Goal: Task Accomplishment & Management: Complete application form

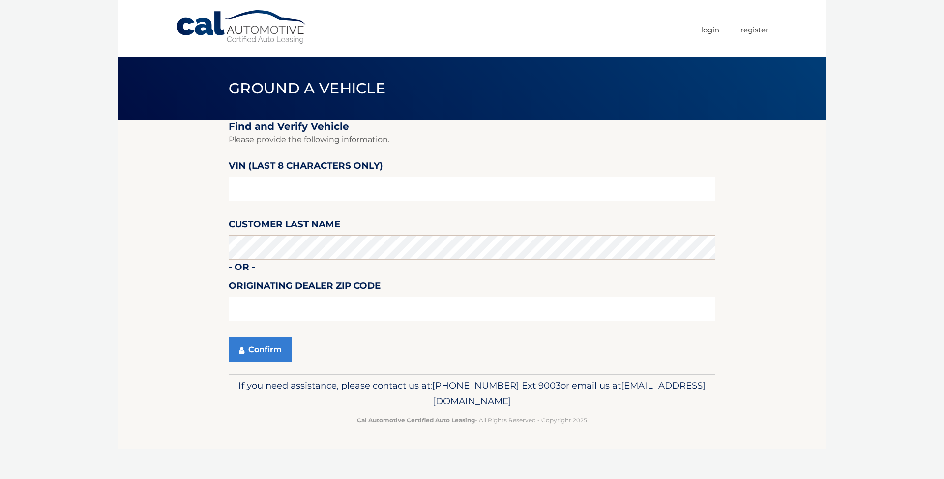
click at [426, 183] on input "text" at bounding box center [472, 188] width 487 height 25
type input "PC543669"
click at [264, 340] on button "Confirm" at bounding box center [260, 349] width 63 height 25
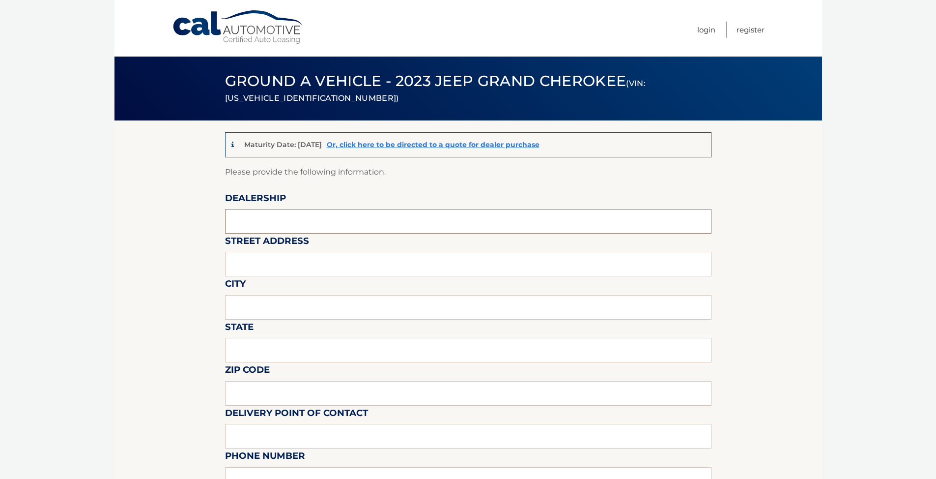
click at [316, 219] on input "text" at bounding box center [468, 221] width 487 height 25
type input "WEST HERR CHEVROLET OF WILLIAMSVILLE"
type input "0"
type input "8040 TRANSIT RD"
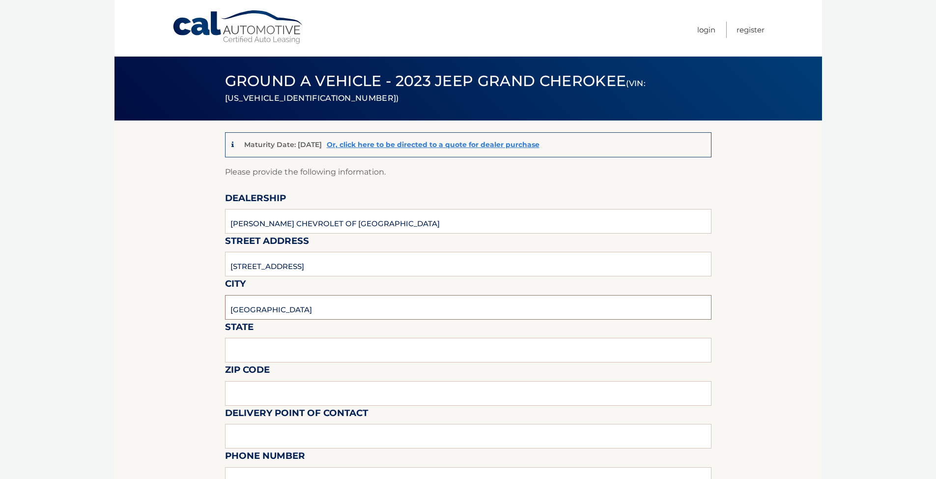
type input "WILLIAMSVILLE"
type input "NY"
type input "14221"
type input "KRISTIN SMITH"
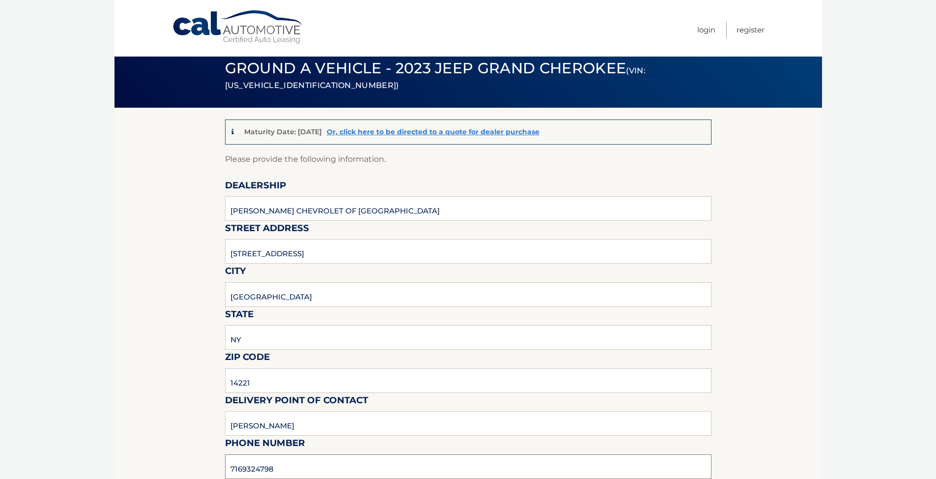
type input "7169324798"
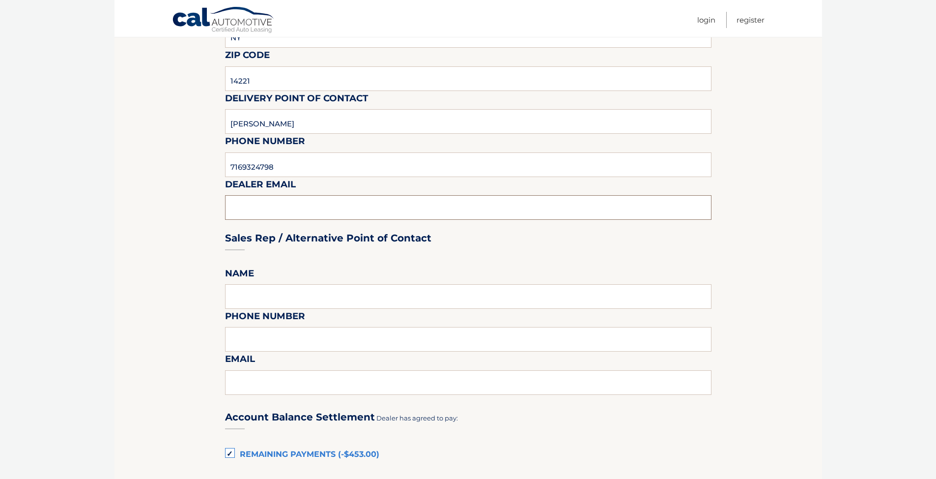
scroll to position [332, 0]
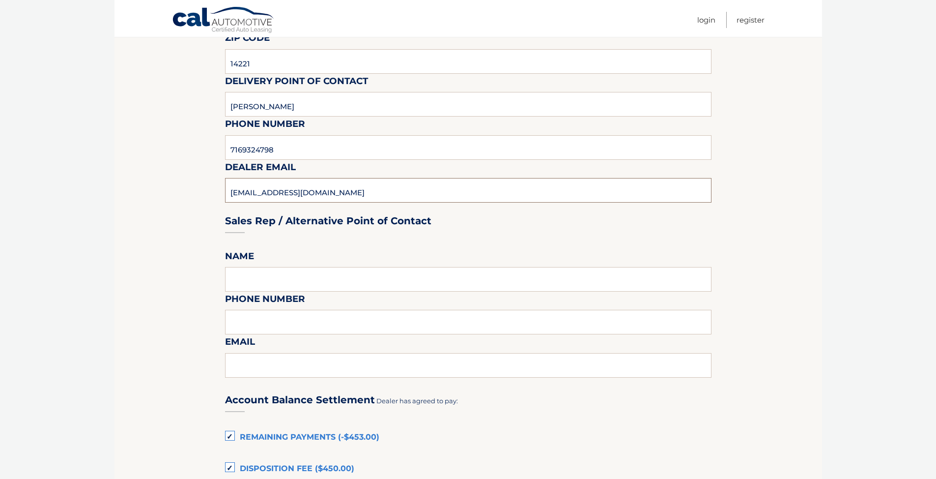
type input "[EMAIL_ADDRESS][DOMAIN_NAME]"
type input "NELSON NZO"
type input "7166325110"
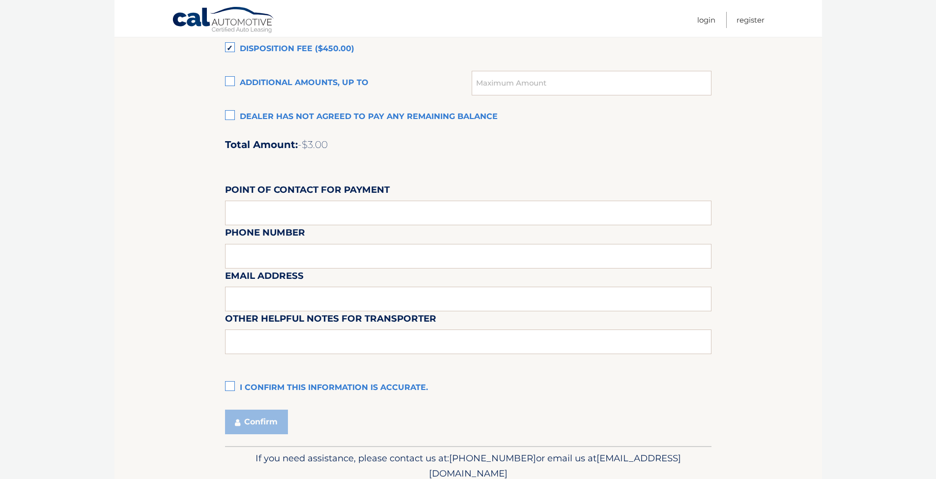
scroll to position [774, 0]
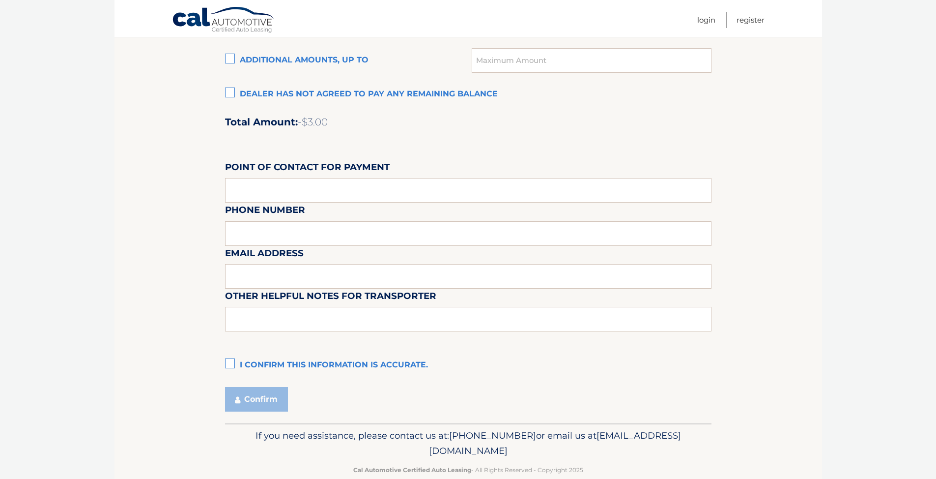
type input "NNZO@WESTHERR.COM"
click at [246, 177] on label "Point of Contact for Payment" at bounding box center [307, 169] width 165 height 18
click at [249, 187] on input "text" at bounding box center [468, 190] width 487 height 25
type input "[PERSON_NAME]"
type input "7169324798"
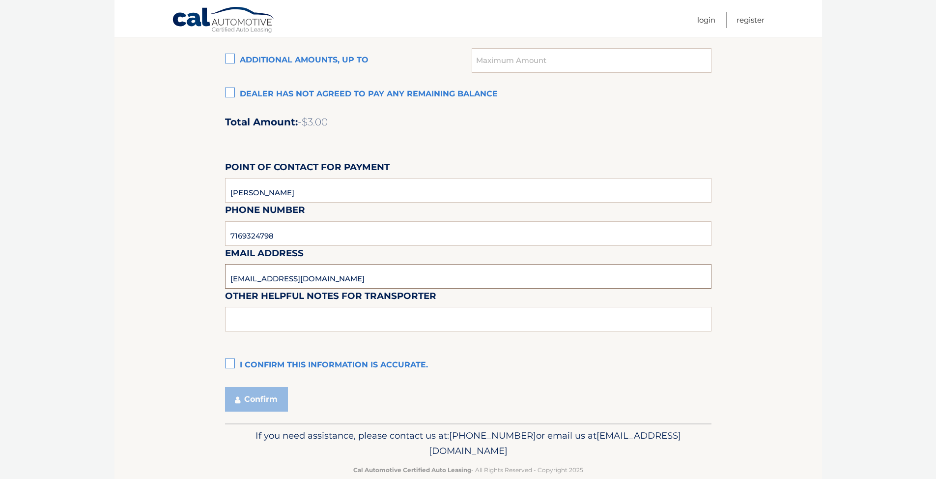
type input "[EMAIL_ADDRESS][DOMAIN_NAME]"
type input "PARKED BEHIND [GEOGRAPHIC_DATA], KEYS WILL BE AT THE DEALERSHIP"
click at [229, 364] on label "I confirm this information is accurate." at bounding box center [468, 365] width 487 height 20
click at [0, 0] on input "I confirm this information is accurate." at bounding box center [0, 0] width 0 height 0
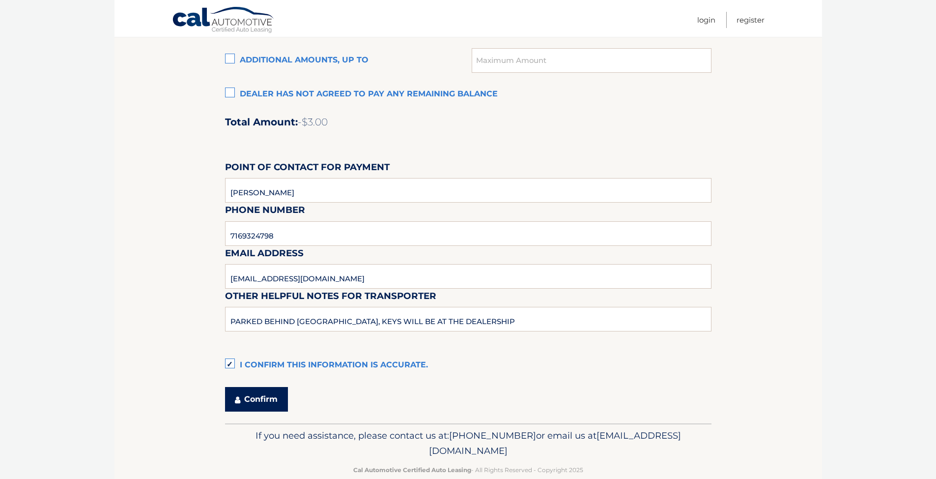
click at [256, 397] on button "Confirm" at bounding box center [256, 399] width 63 height 25
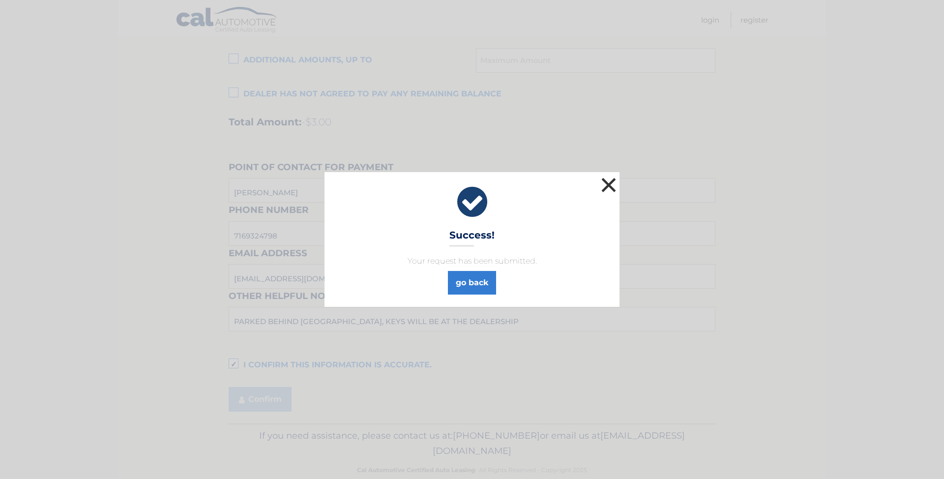
click at [608, 186] on button "×" at bounding box center [609, 185] width 20 height 20
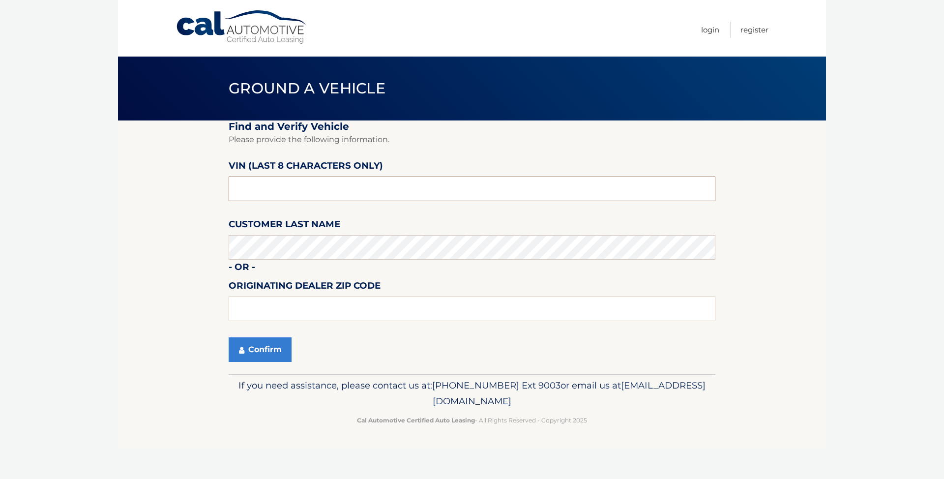
click at [234, 193] on input "text" at bounding box center [472, 188] width 487 height 25
type input "NT175380"
click at [265, 350] on button "Confirm" at bounding box center [260, 349] width 63 height 25
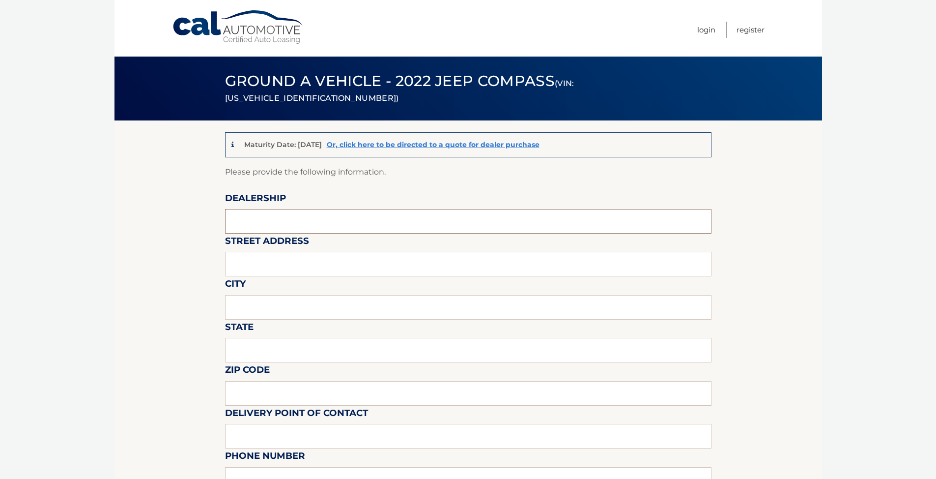
click at [308, 211] on input "text" at bounding box center [468, 221] width 487 height 25
type input "[PERSON_NAME] Chevrolet of [GEOGRAPHIC_DATA]"
type input "8040 Transit Rd"
type input "[GEOGRAPHIC_DATA]"
type input "NY"
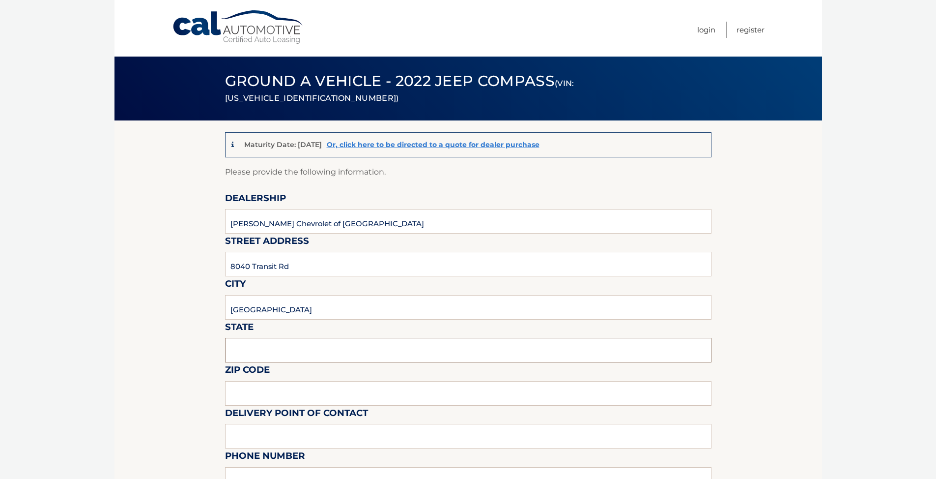
type input "14221"
type input "[PERSON_NAME]"
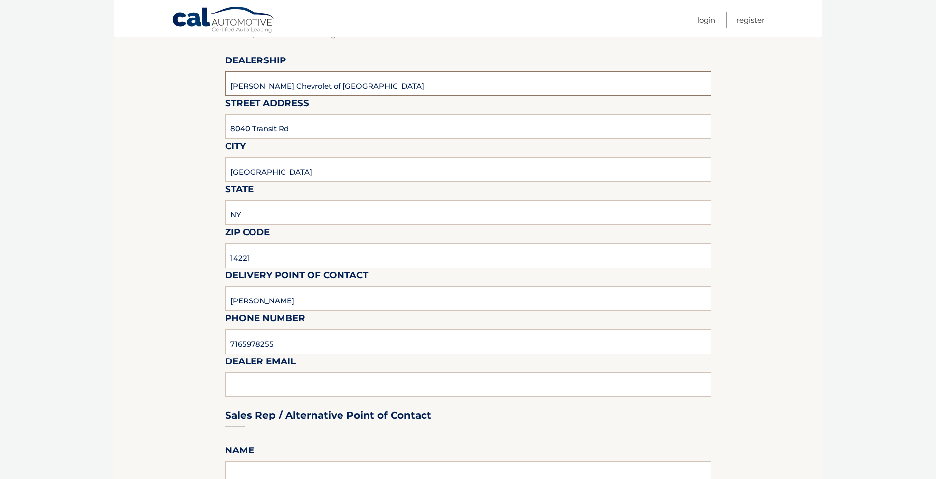
scroll to position [147, 0]
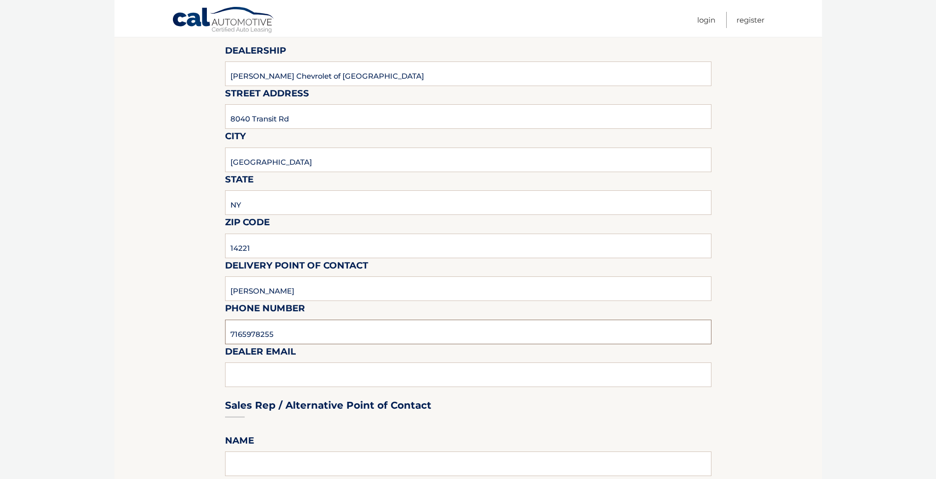
click at [314, 339] on input "7165978255" at bounding box center [468, 331] width 487 height 25
type input "7169324798"
type input "[EMAIL_ADDRESS][DOMAIN_NAME]"
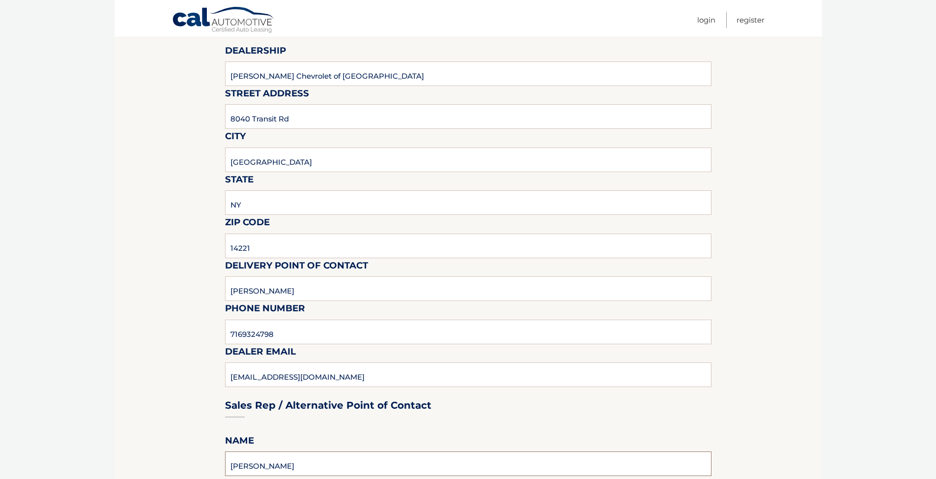
type input "[PERSON_NAME]"
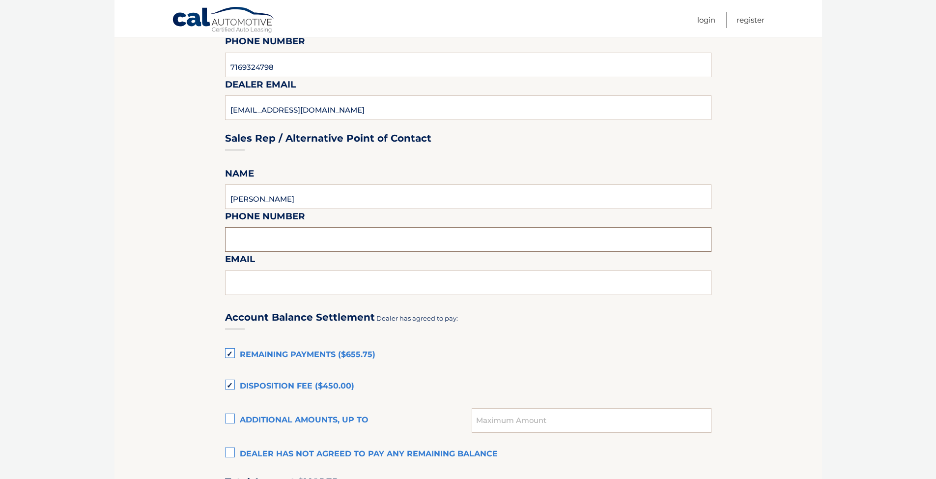
click at [252, 244] on input "text" at bounding box center [468, 239] width 487 height 25
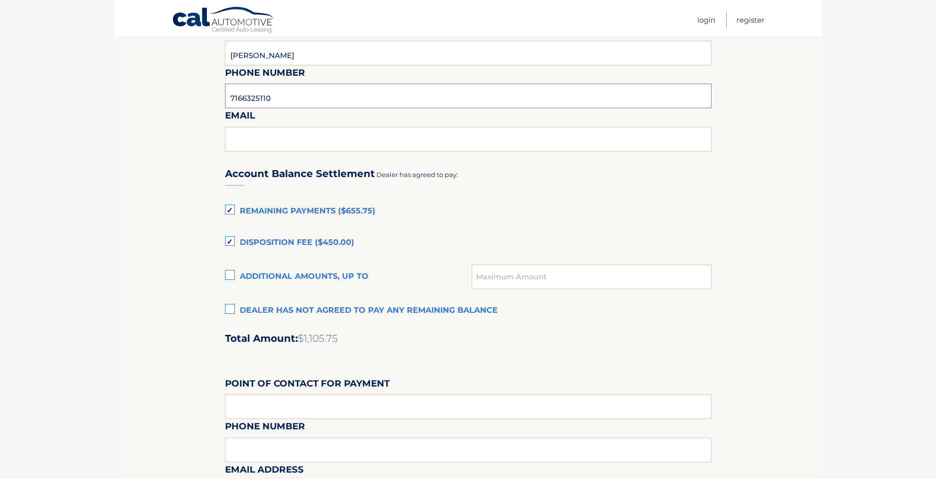
scroll to position [562, 0]
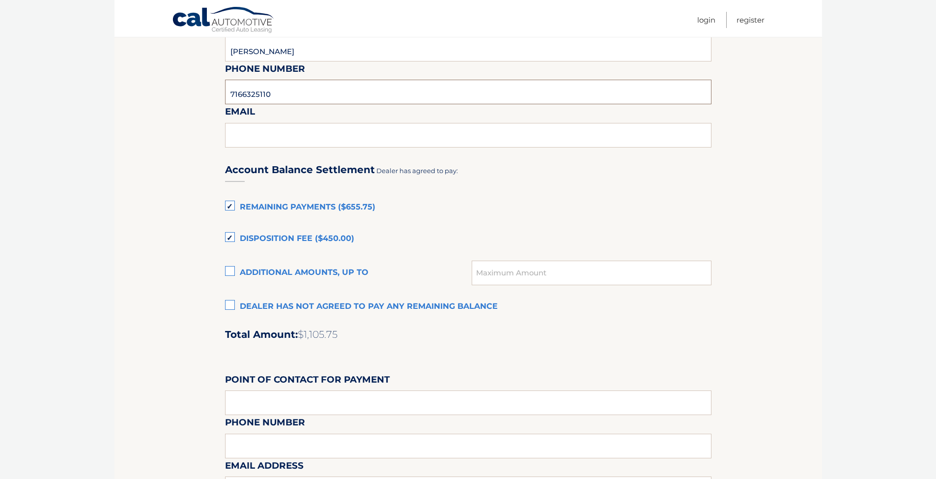
type input "7166325110"
click at [357, 403] on input "text" at bounding box center [468, 402] width 487 height 25
type input "C"
type input "[PERSON_NAME]"
type input "7166325110"
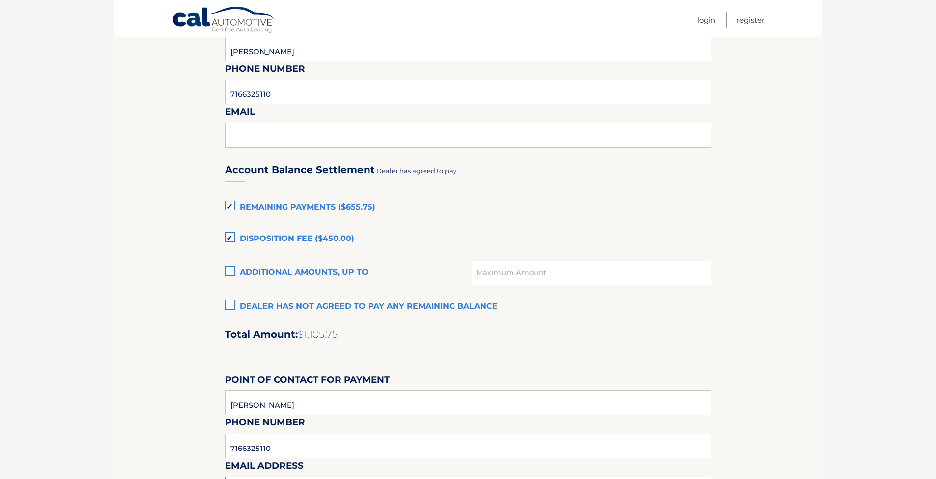
scroll to position [584, 0]
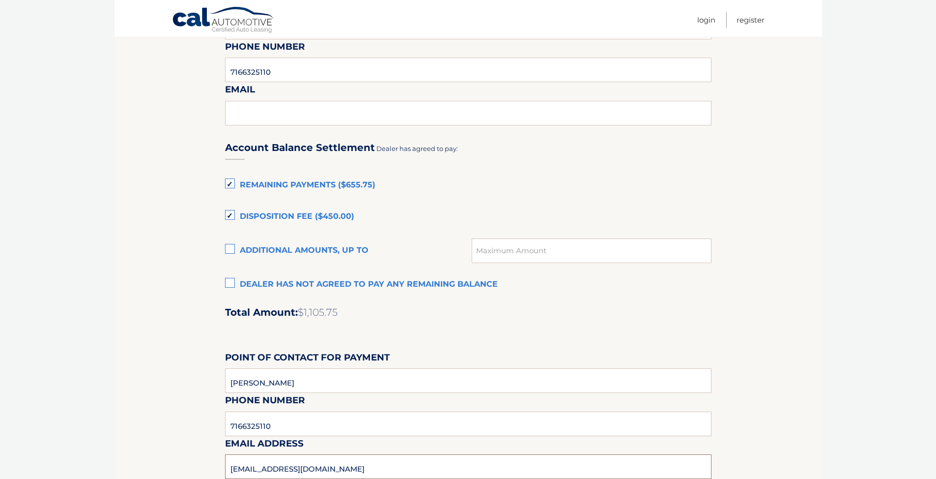
type input "[EMAIL_ADDRESS][DOMAIN_NAME]"
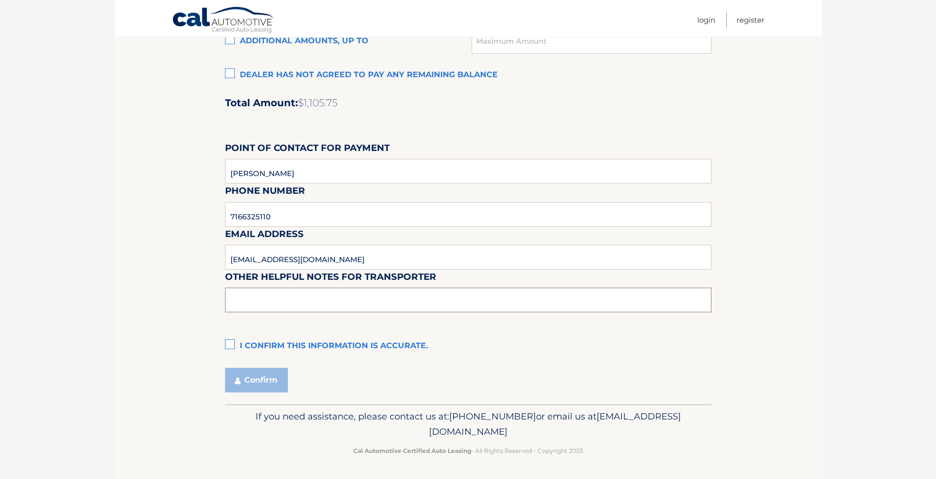
click at [362, 304] on input "text" at bounding box center [468, 300] width 487 height 25
type input "V"
click at [347, 295] on input "text" at bounding box center [468, 300] width 487 height 25
type input "PARKED BEHIND [GEOGRAPHIC_DATA], KEYS WILL BE AT THE DEALERSHIP"
click at [230, 345] on label "I confirm this information is accurate." at bounding box center [468, 346] width 487 height 20
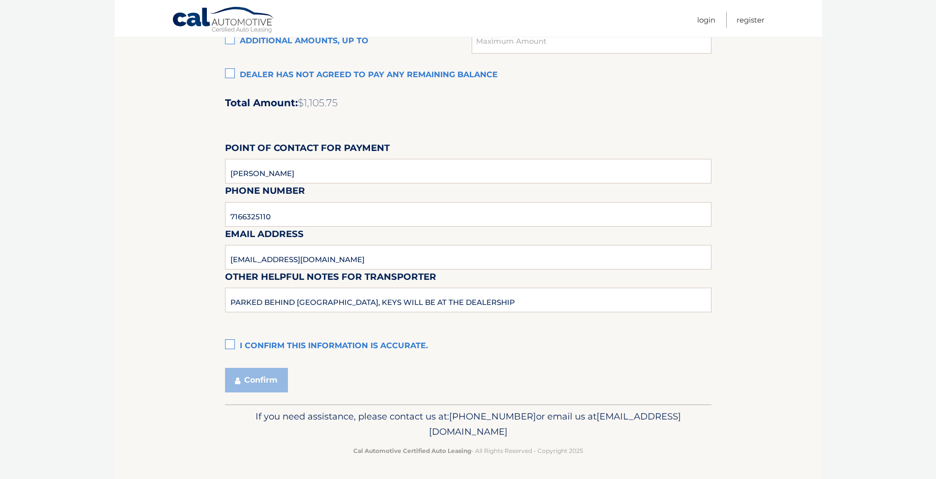
click at [0, 0] on input "I confirm this information is accurate." at bounding box center [0, 0] width 0 height 0
click at [250, 379] on button "Confirm" at bounding box center [256, 380] width 63 height 25
